Goal: Use online tool/utility: Utilize a website feature to perform a specific function

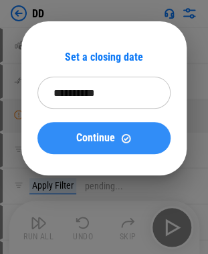
click at [146, 144] on button "Continue" at bounding box center [103, 138] width 133 height 32
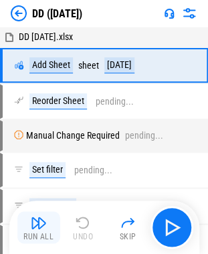
click at [44, 219] on img "button" at bounding box center [39, 223] width 16 height 16
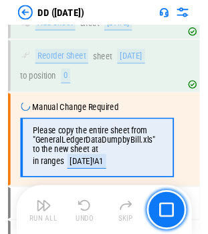
scroll to position [64, 0]
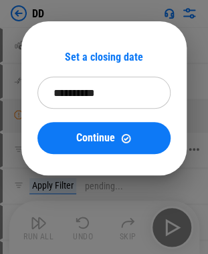
drag, startPoint x: 99, startPoint y: 134, endPoint x: 100, endPoint y: 143, distance: 8.7
click at [99, 134] on span "Continue" at bounding box center [95, 138] width 39 height 11
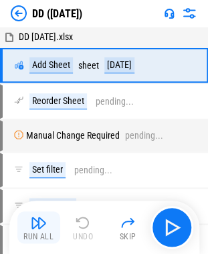
click at [45, 218] on img "button" at bounding box center [39, 223] width 16 height 16
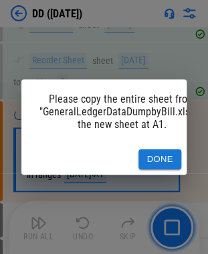
scroll to position [64, 0]
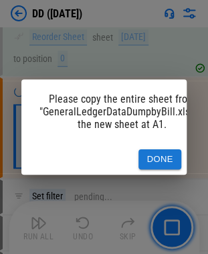
click at [157, 152] on button "Done" at bounding box center [159, 159] width 43 height 21
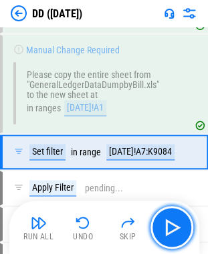
scroll to position [141, 0]
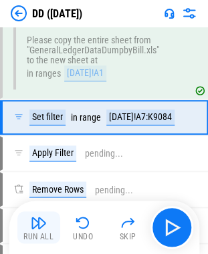
click at [48, 233] on div "Run All" at bounding box center [38, 237] width 30 height 8
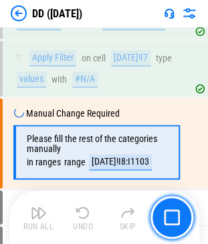
scroll to position [4516, 0]
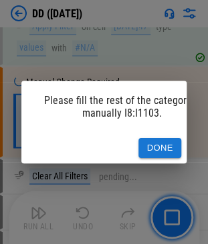
click at [163, 143] on button "Done" at bounding box center [159, 148] width 43 height 21
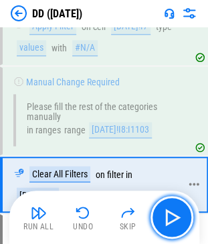
scroll to position [4589, 0]
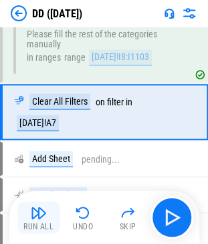
click at [49, 213] on button "Run All" at bounding box center [38, 218] width 43 height 32
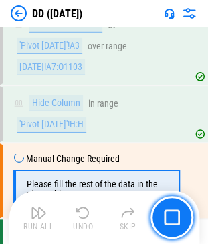
scroll to position [4883, 0]
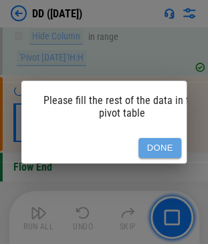
click at [173, 144] on button "Done" at bounding box center [159, 148] width 43 height 21
